Goal: Task Accomplishment & Management: Manage account settings

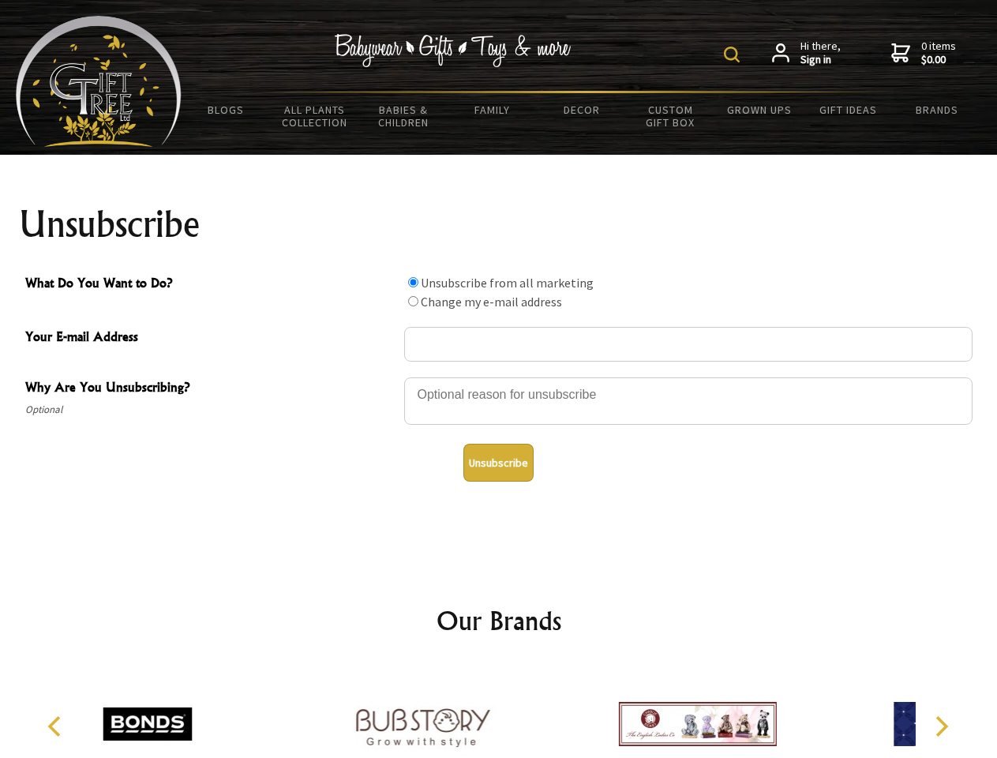
click at [734, 54] on img at bounding box center [732, 55] width 16 height 16
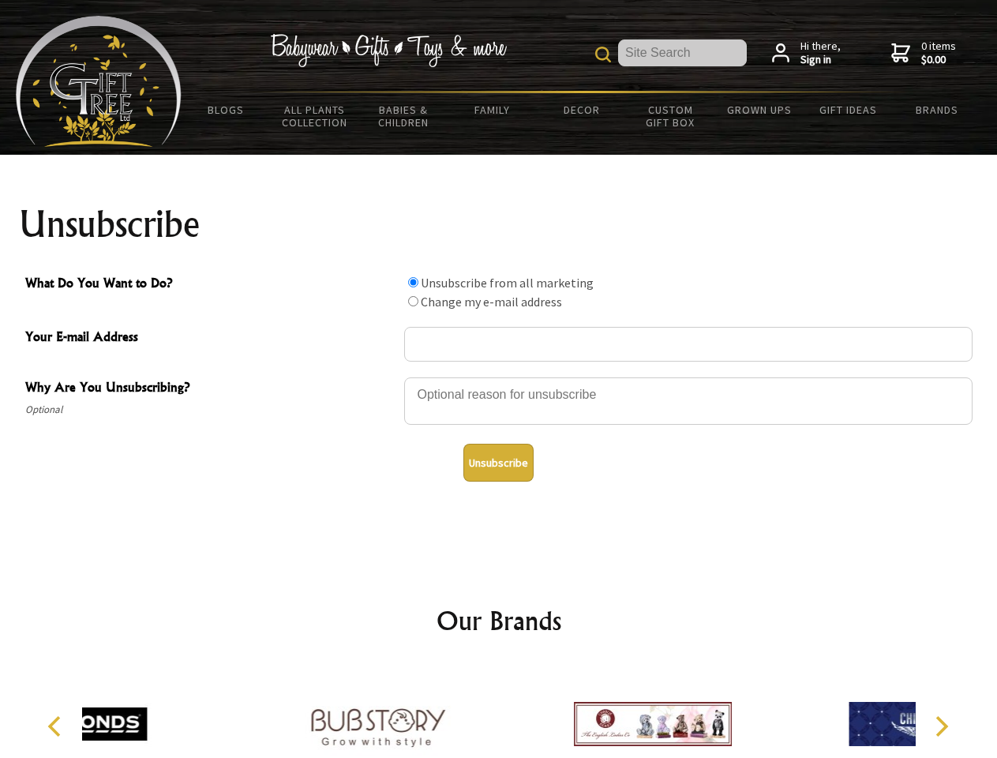
click at [499, 377] on div at bounding box center [688, 403] width 569 height 55
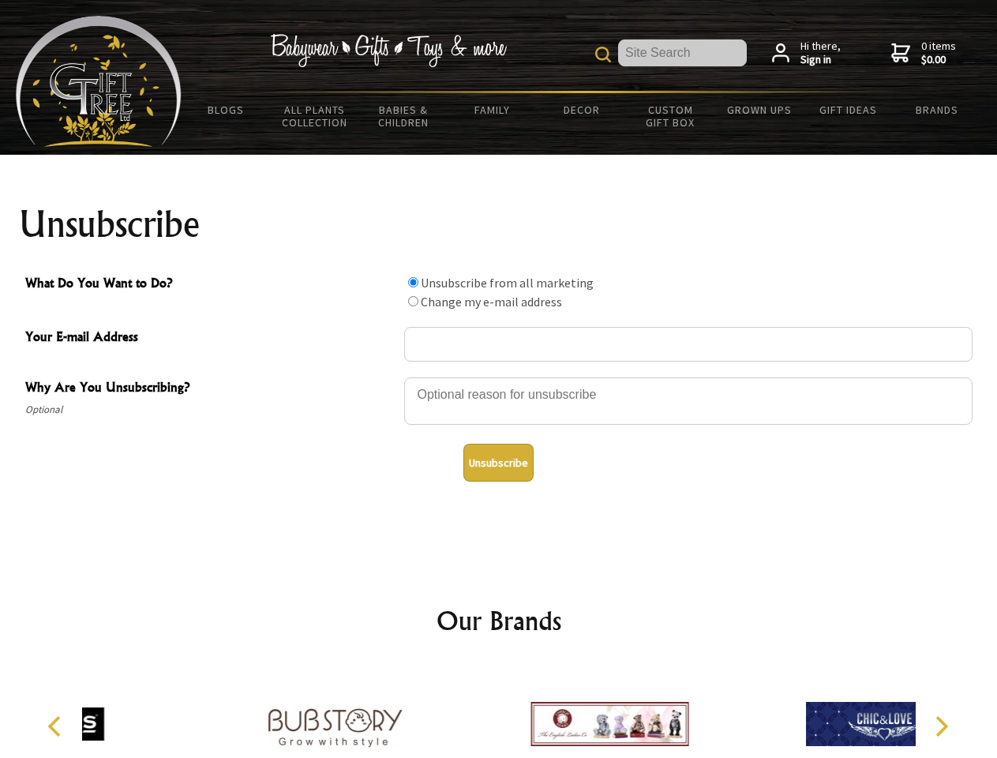
click at [413, 282] on input "What Do You Want to Do?" at bounding box center [413, 282] width 10 height 10
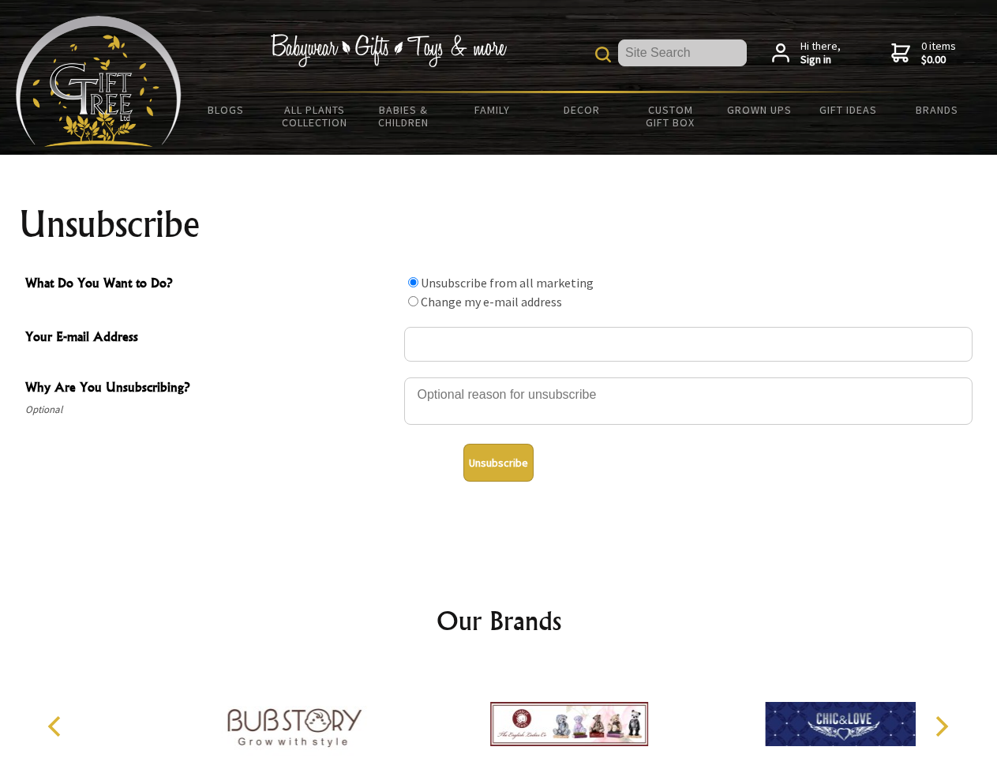
click at [413, 301] on input "What Do You Want to Do?" at bounding box center [413, 301] width 10 height 10
radio input "true"
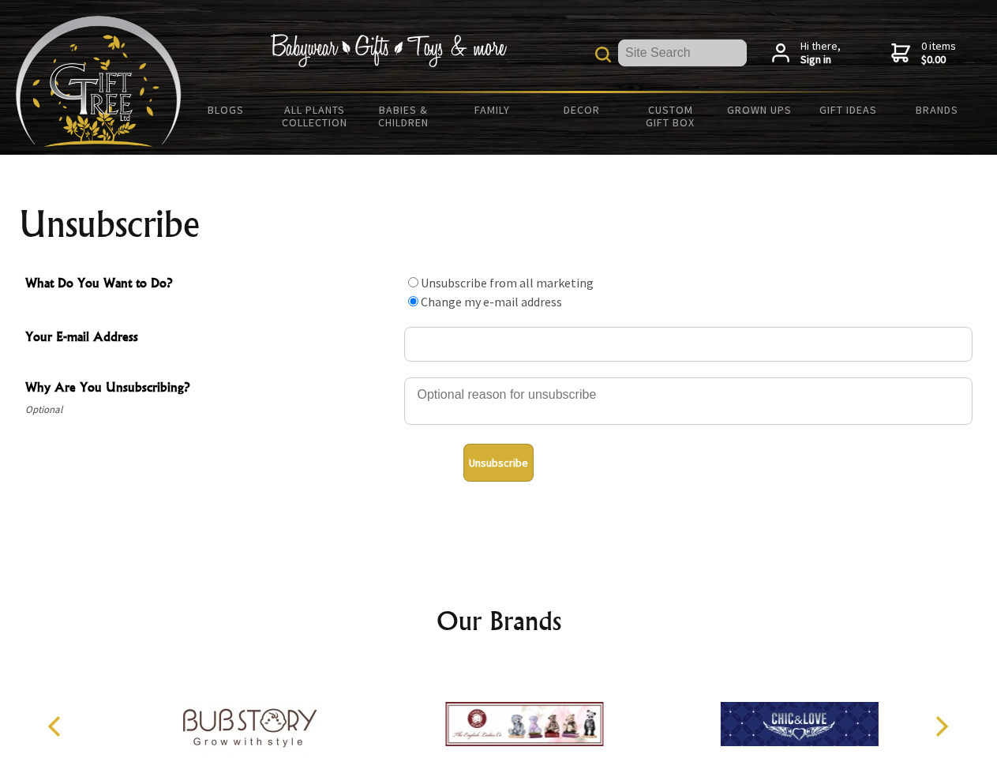
click at [498, 463] on button "Unsubscribe" at bounding box center [499, 463] width 70 height 38
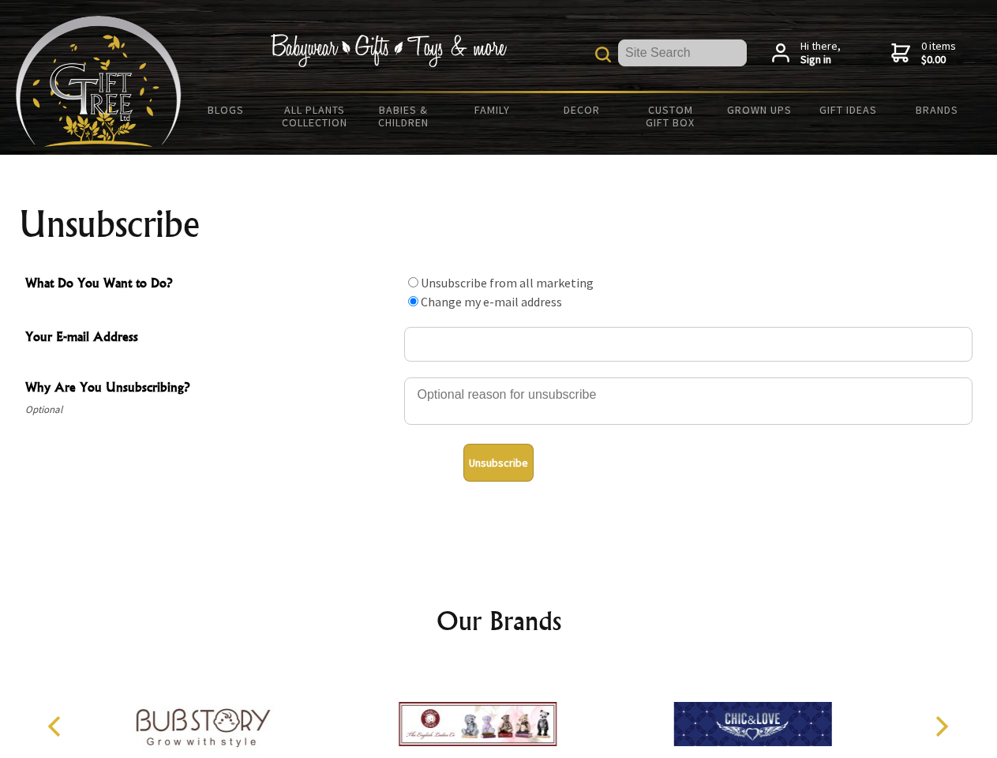
click at [499, 712] on img at bounding box center [478, 724] width 158 height 118
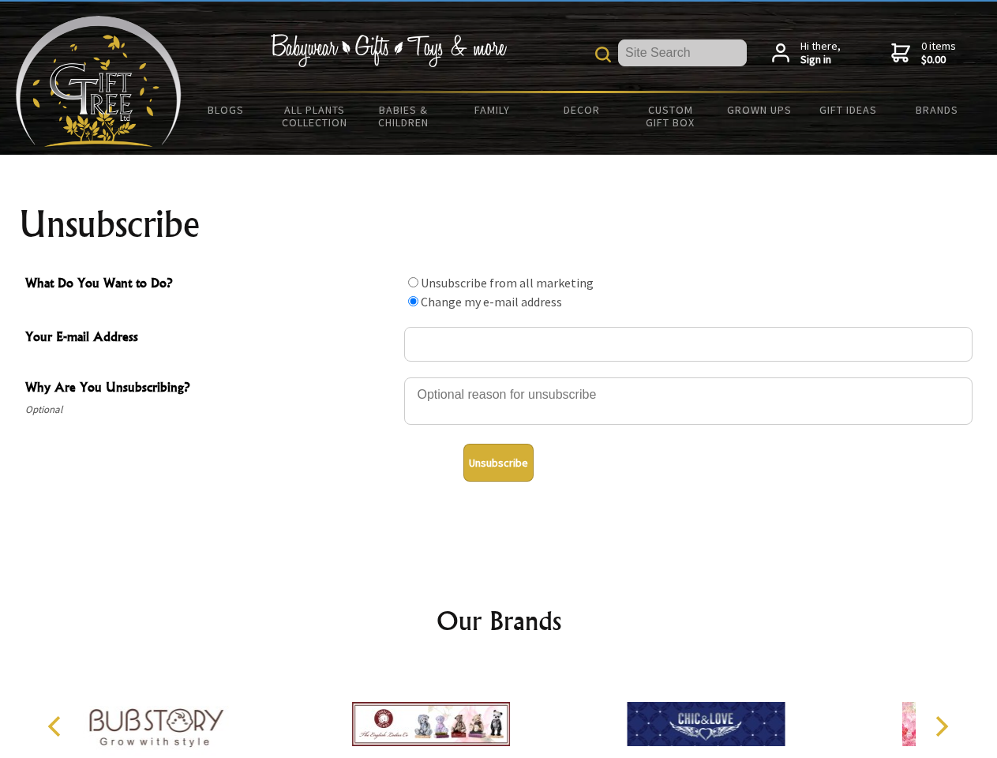
click at [57, 727] on icon "Previous" at bounding box center [56, 726] width 21 height 21
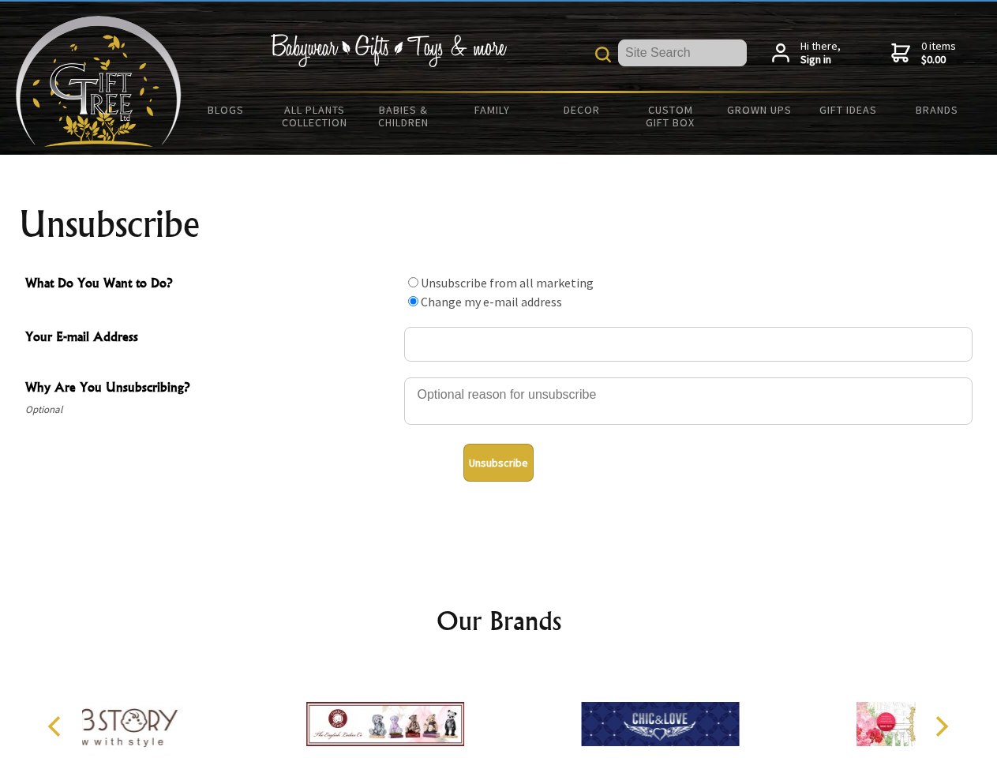
click at [941, 727] on icon "Next" at bounding box center [940, 726] width 21 height 21
